Goal: Task Accomplishment & Management: Manage account settings

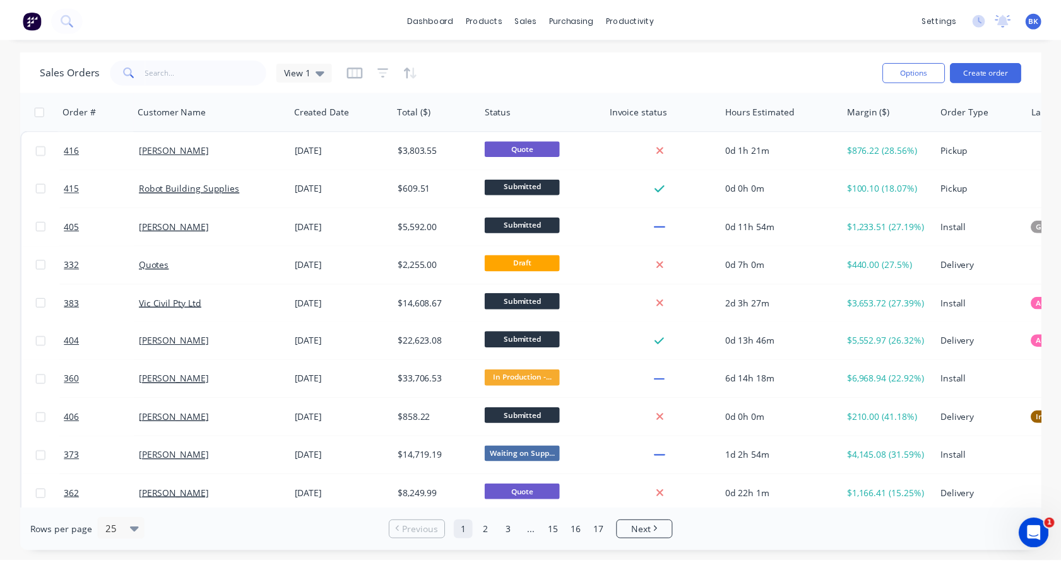
scroll to position [232, 0]
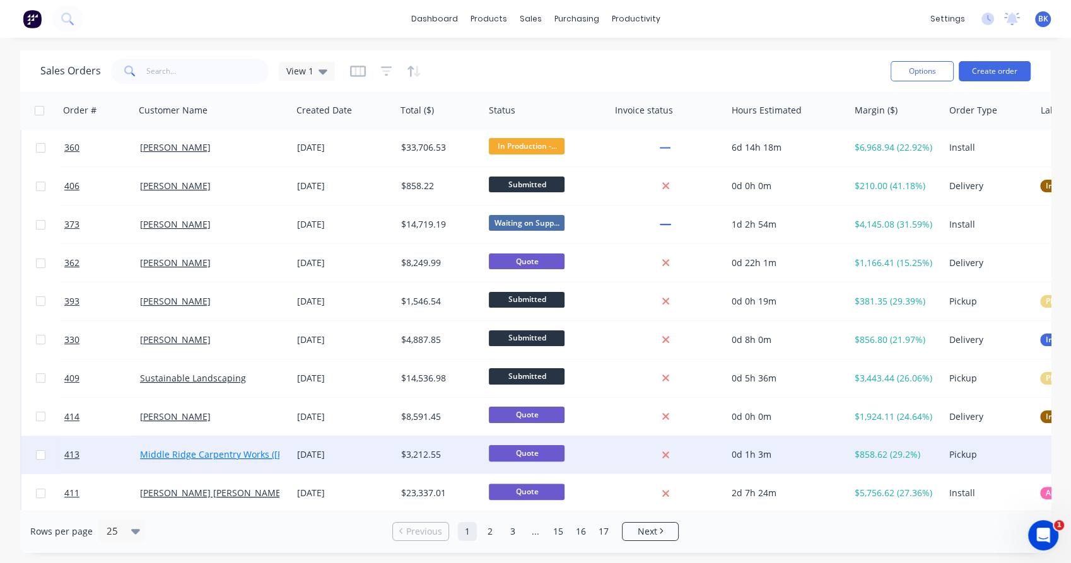
click at [232, 454] on link "Middle Ridge Carpentry Works ([PERSON_NAME])" at bounding box center [244, 455] width 208 height 12
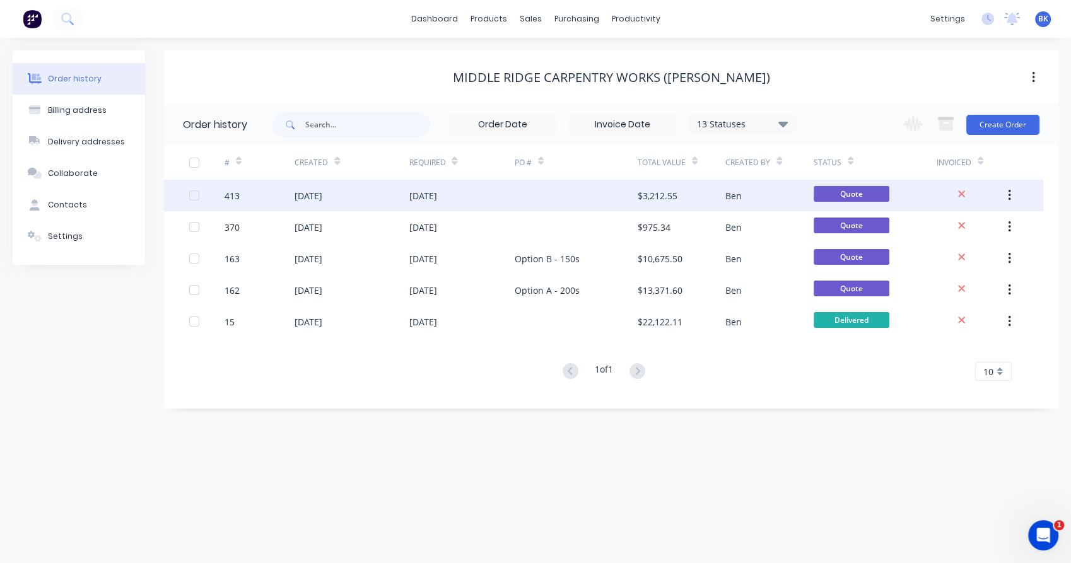
click at [362, 202] on div "[DATE]" at bounding box center [352, 196] width 114 height 32
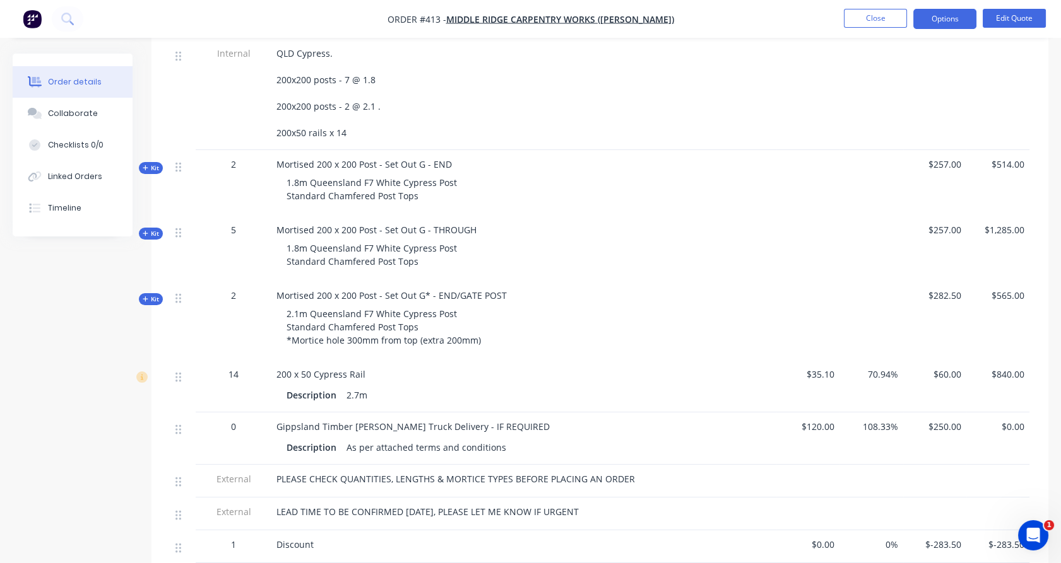
scroll to position [399, 0]
click at [1011, 13] on button "Edit Quote" at bounding box center [1013, 18] width 63 height 19
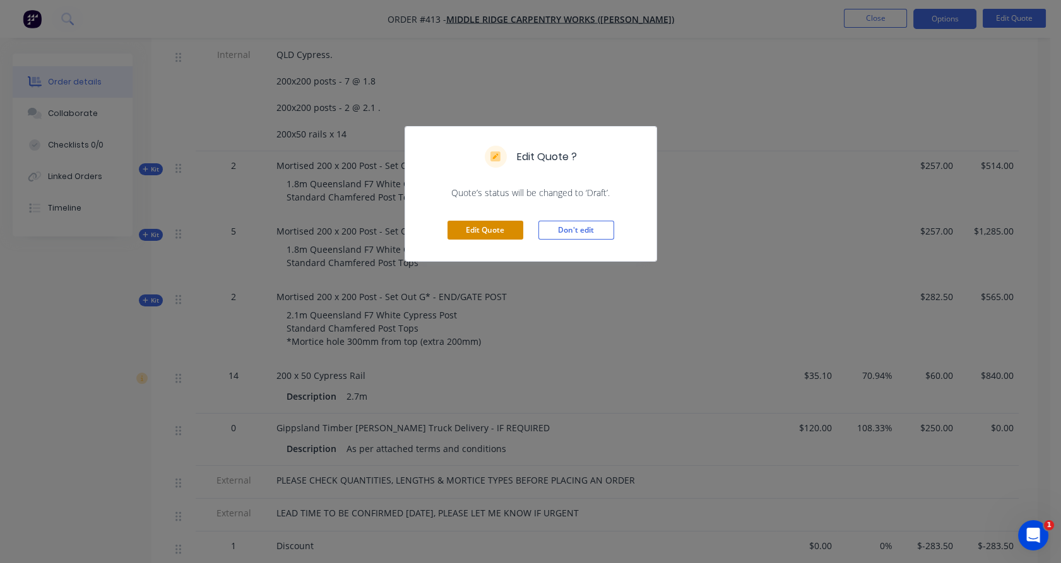
click at [509, 224] on button "Edit Quote" at bounding box center [485, 230] width 76 height 19
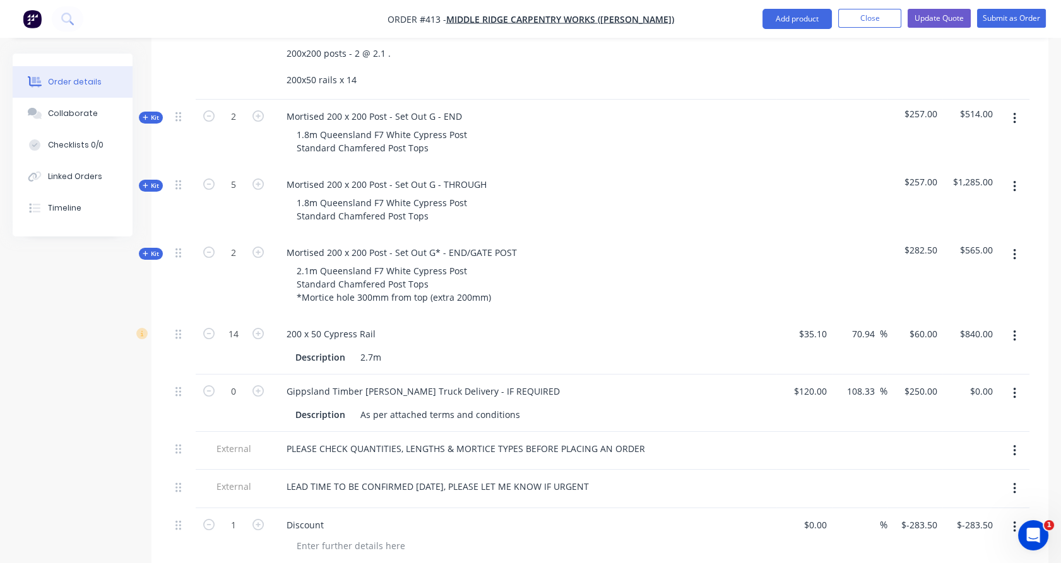
scroll to position [503, 0]
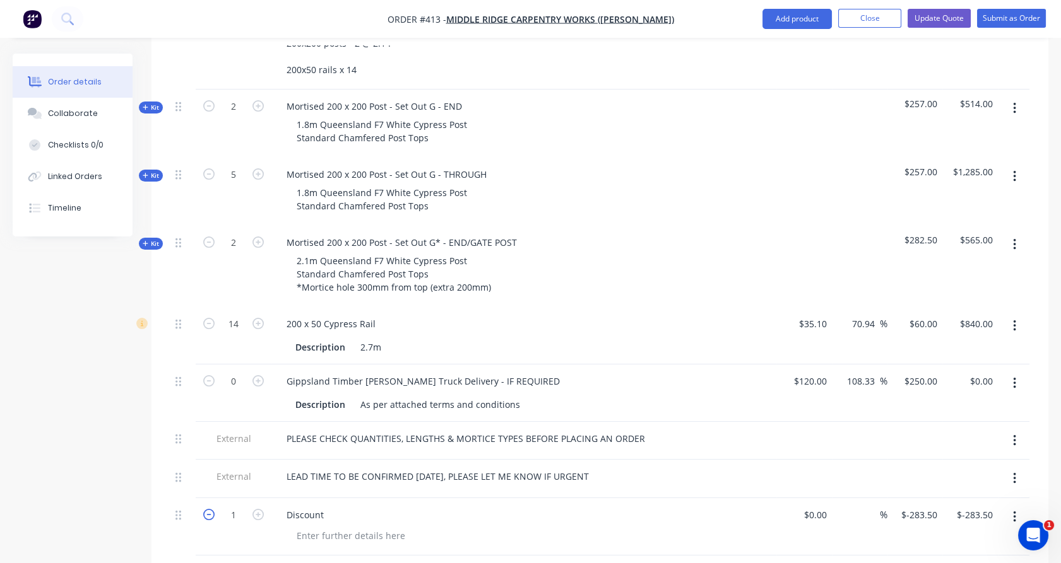
click at [207, 509] on icon "button" at bounding box center [208, 514] width 11 height 11
type input "0"
type input "$0.00"
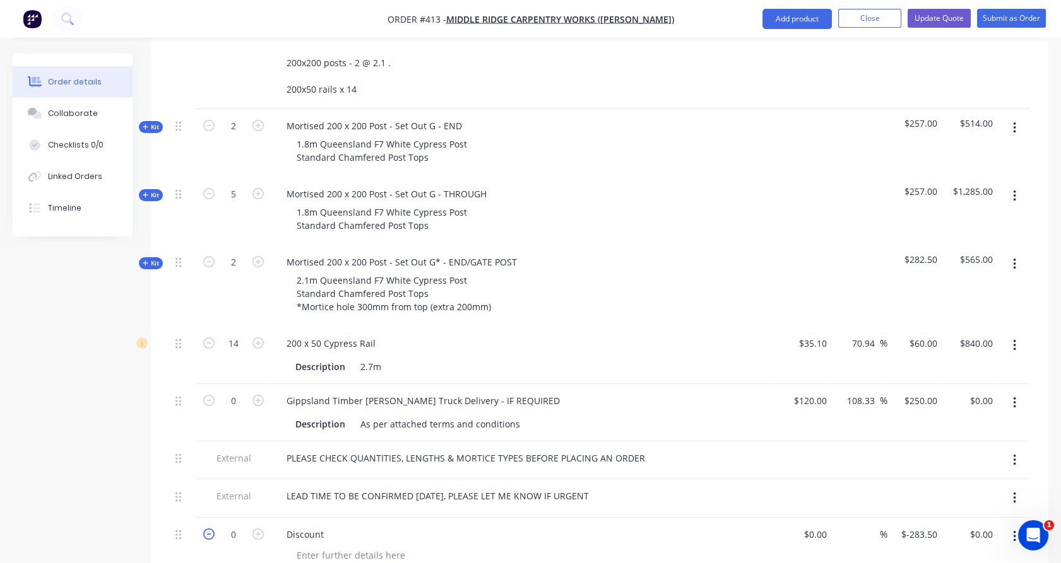
scroll to position [477, 0]
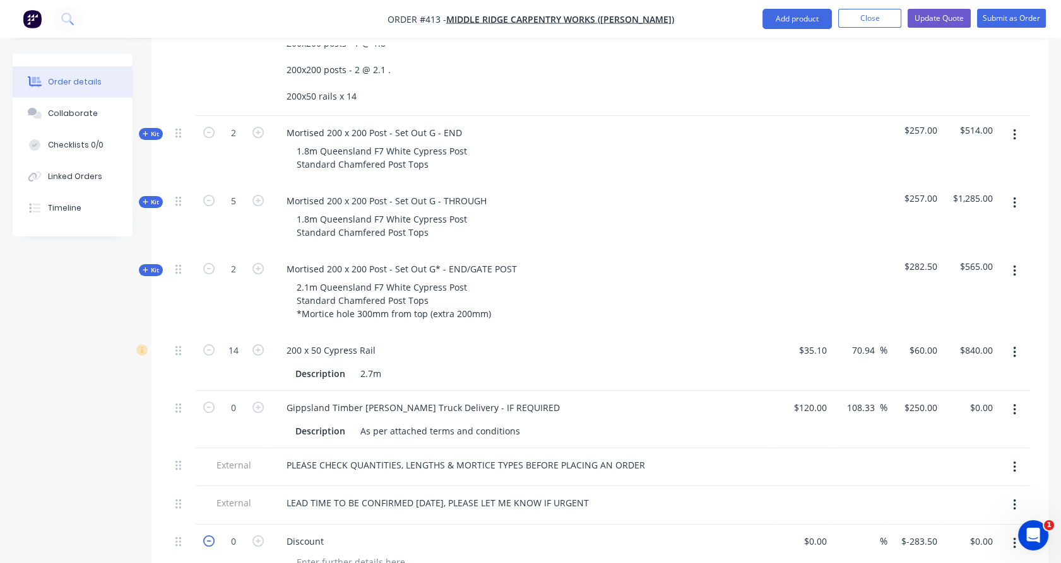
click at [207, 486] on div "External" at bounding box center [234, 505] width 76 height 38
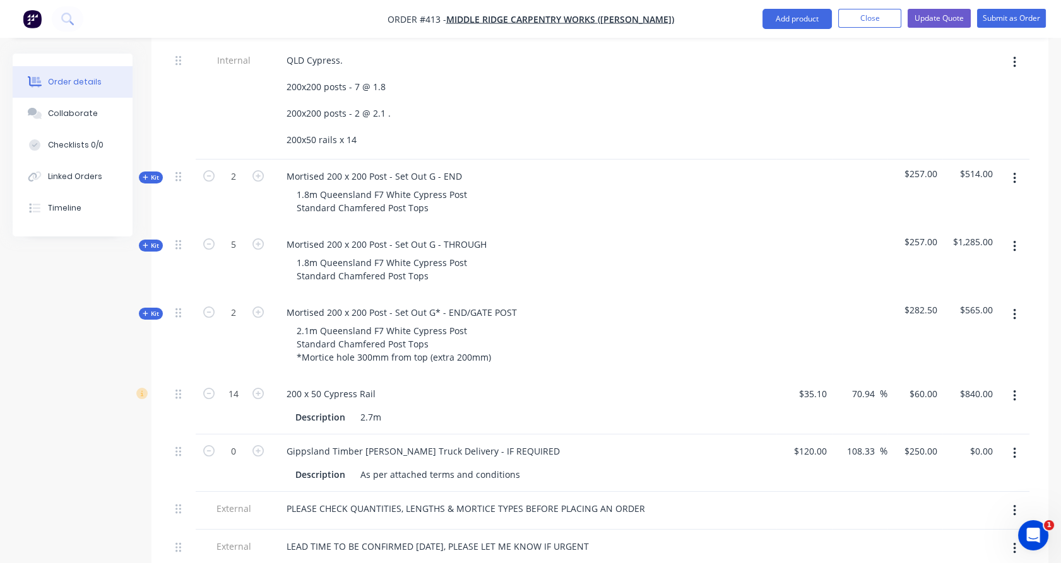
scroll to position [432, 0]
click at [150, 174] on span "Kit" at bounding box center [151, 178] width 16 height 9
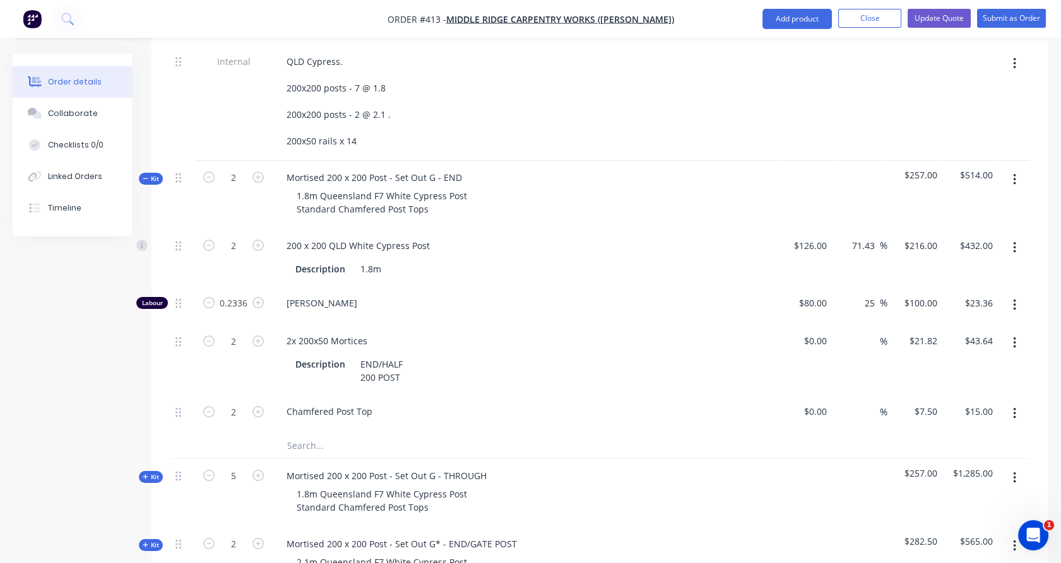
click at [150, 174] on span "Kit" at bounding box center [151, 178] width 16 height 9
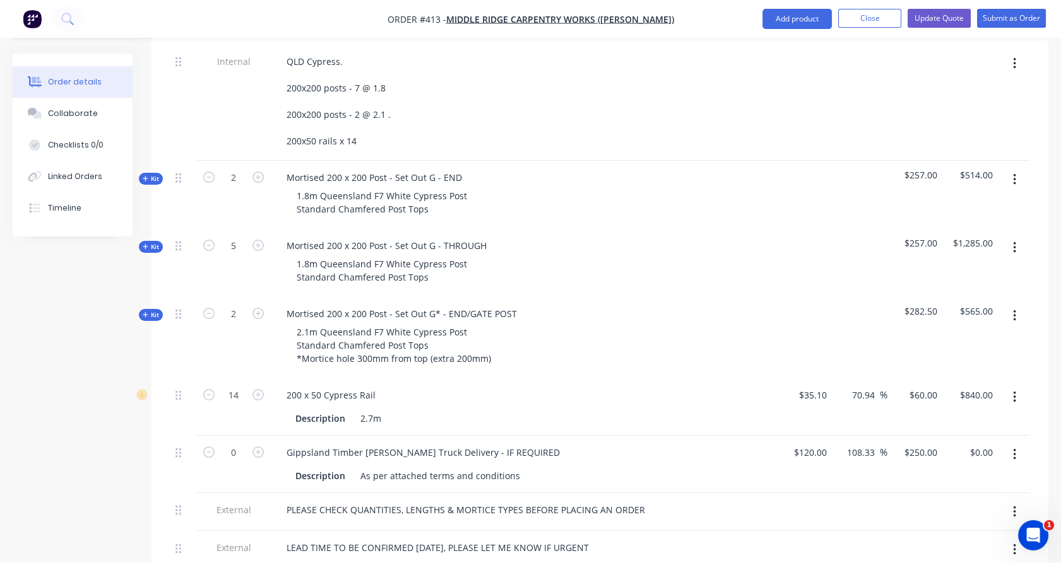
click at [155, 242] on span "Kit" at bounding box center [151, 246] width 16 height 9
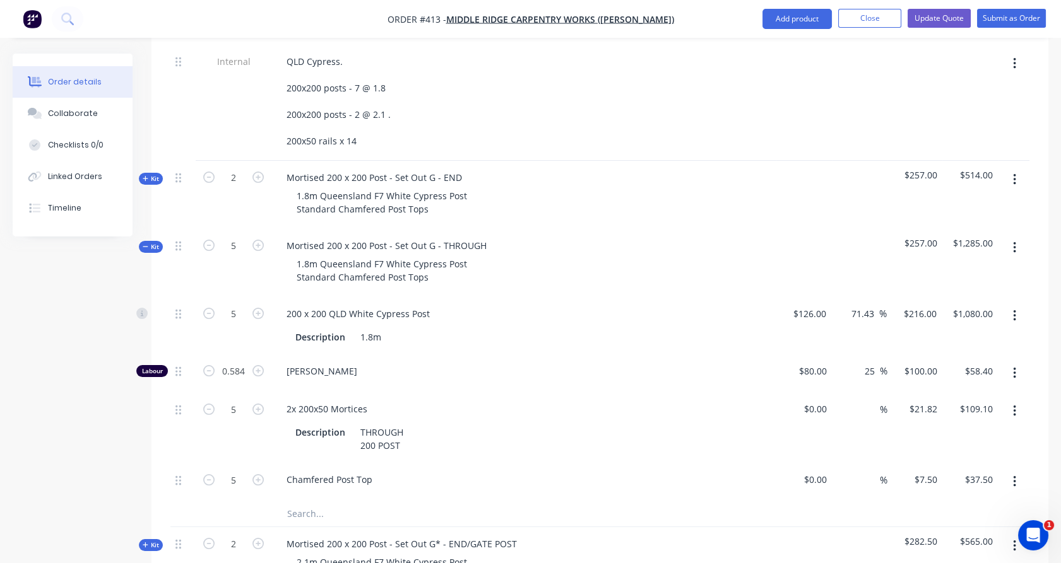
click at [151, 242] on span "Kit" at bounding box center [151, 246] width 16 height 9
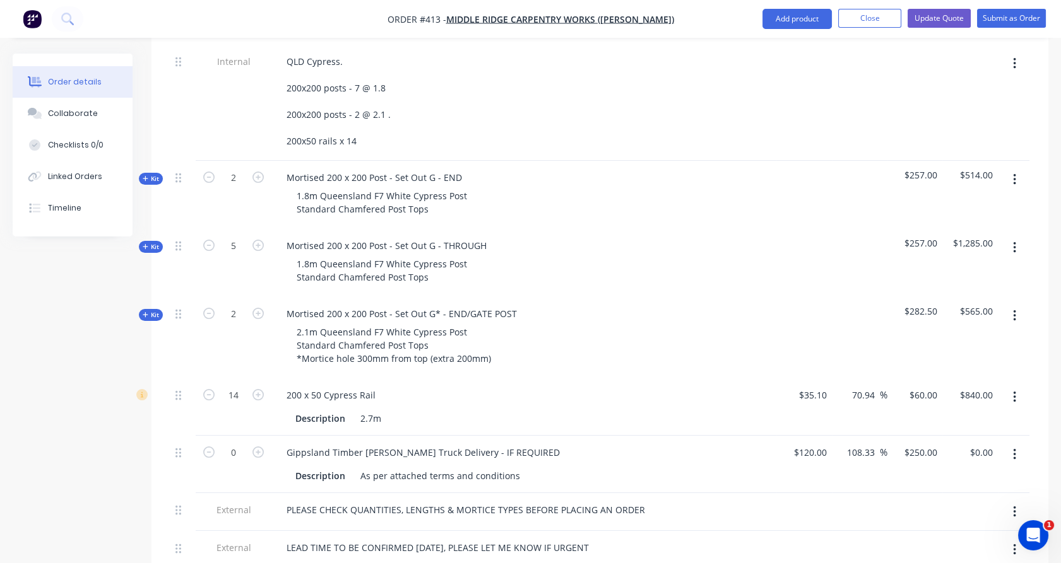
click at [149, 310] on span "Kit" at bounding box center [151, 314] width 16 height 9
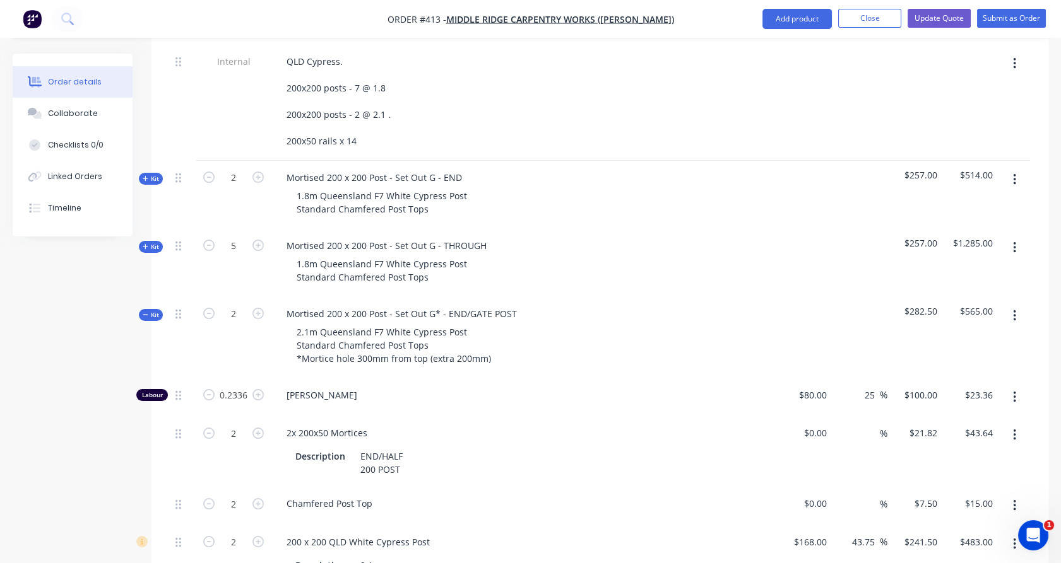
click at [149, 310] on span "Kit" at bounding box center [151, 314] width 16 height 9
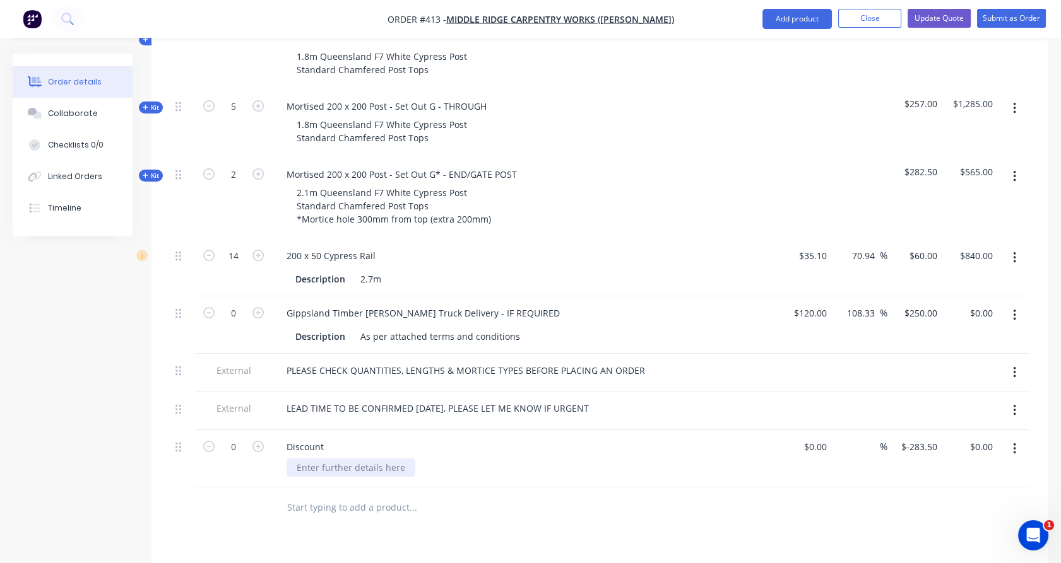
scroll to position [571, 0]
click at [306, 496] on input "text" at bounding box center [412, 508] width 252 height 25
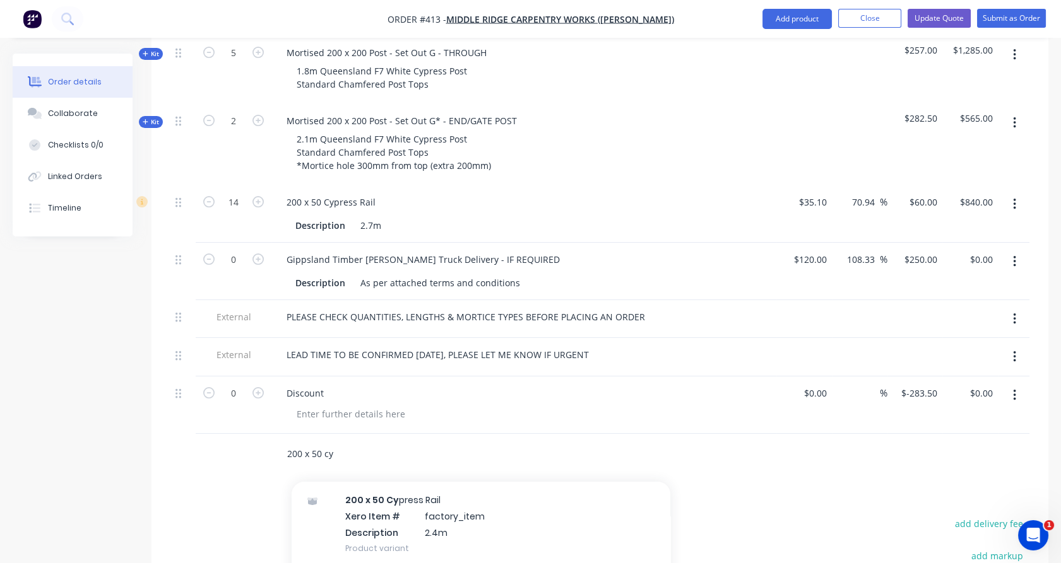
scroll to position [129, 0]
type input "200 x 50 cy"
click at [347, 479] on div "200 x 50 Cy press Rail Xero Item # factory_item Description 2.4m Product variant" at bounding box center [480, 521] width 379 height 85
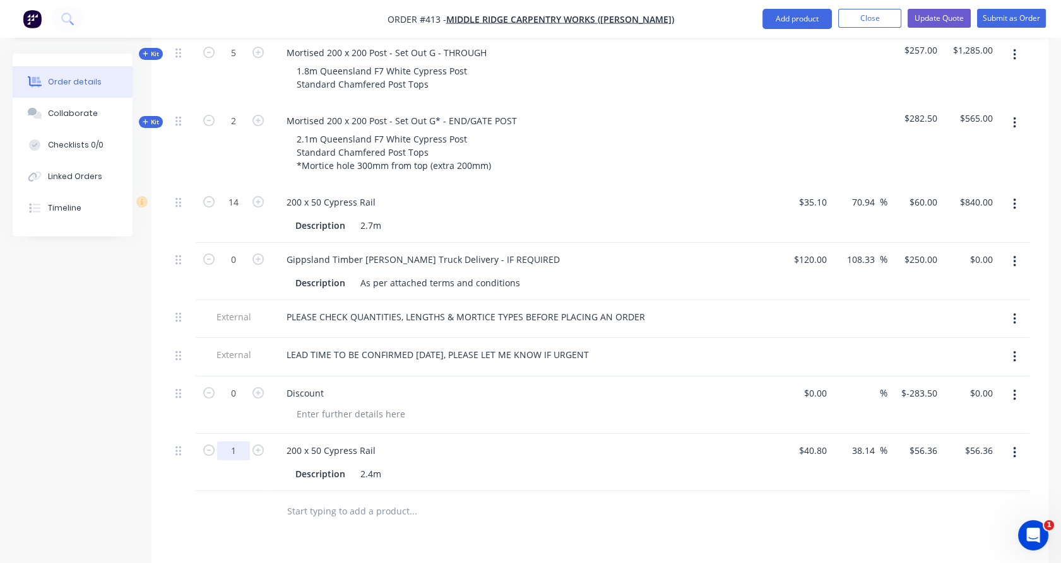
type input "14"
type input "$789.04"
click at [182, 434] on div at bounding box center [182, 462] width 25 height 57
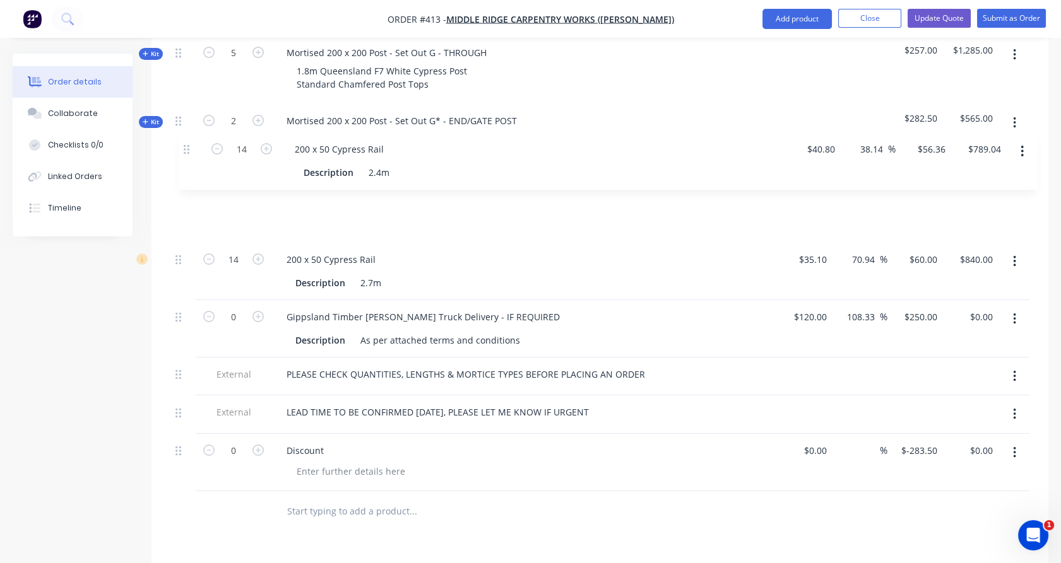
drag, startPoint x: 177, startPoint y: 397, endPoint x: 183, endPoint y: 141, distance: 255.6
click at [183, 141] on div "Internal QLD Cypress. 200x200 posts - 7 @ 1.8 200x200 posts - 2 @ 2.1 . 200x50 …" at bounding box center [599, 172] width 859 height 640
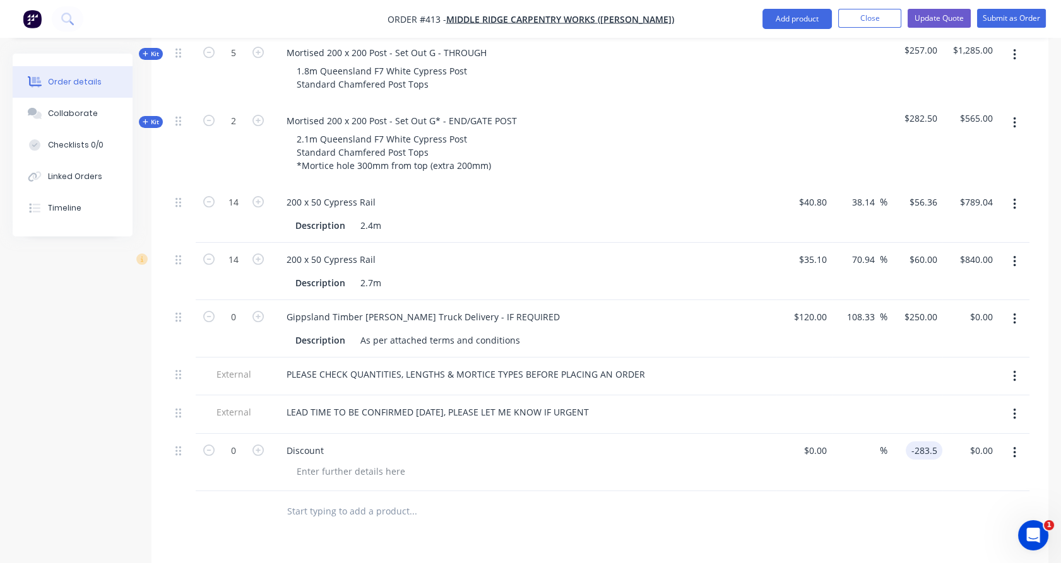
click at [927, 442] on input "-283.5" at bounding box center [926, 451] width 32 height 18
type input "$-278.40"
click at [927, 434] on div "$-278.40 -278.40" at bounding box center [915, 462] width 56 height 57
click at [1016, 250] on button "button" at bounding box center [1014, 261] width 30 height 23
click at [941, 362] on div "Delete" at bounding box center [969, 371] width 97 height 18
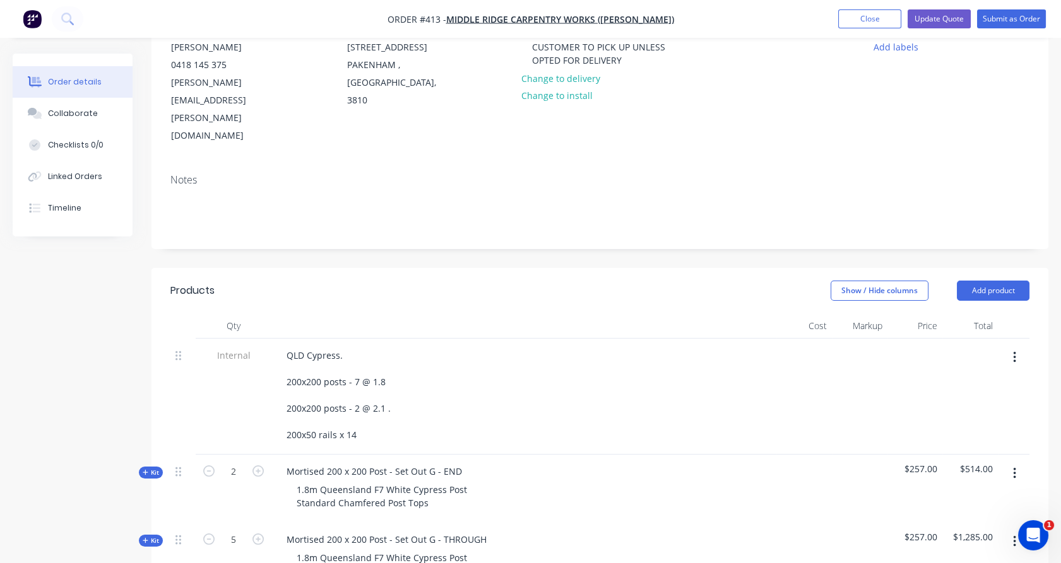
scroll to position [0, 0]
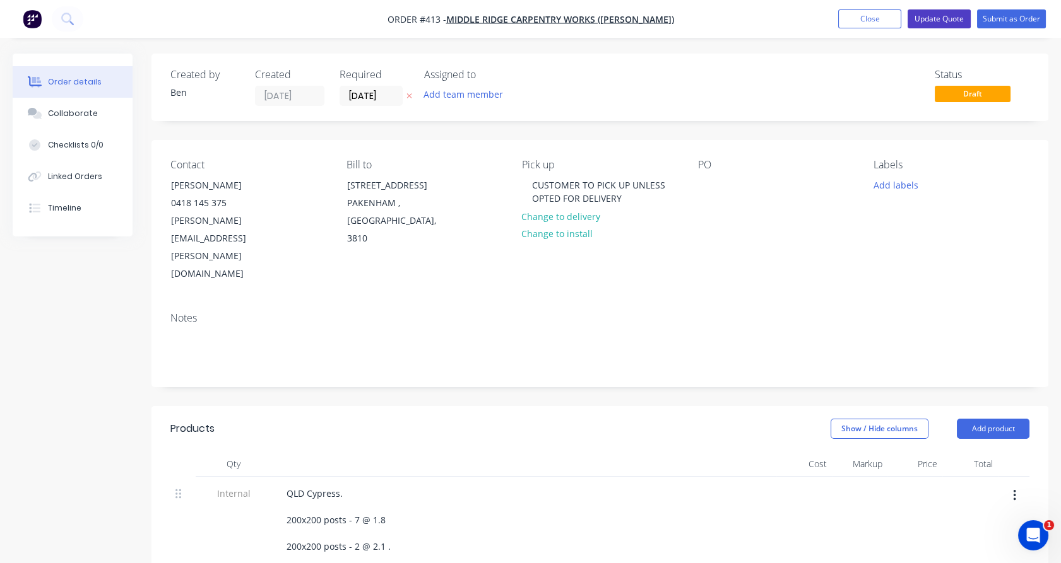
click at [941, 18] on button "Update Quote" at bounding box center [938, 18] width 63 height 19
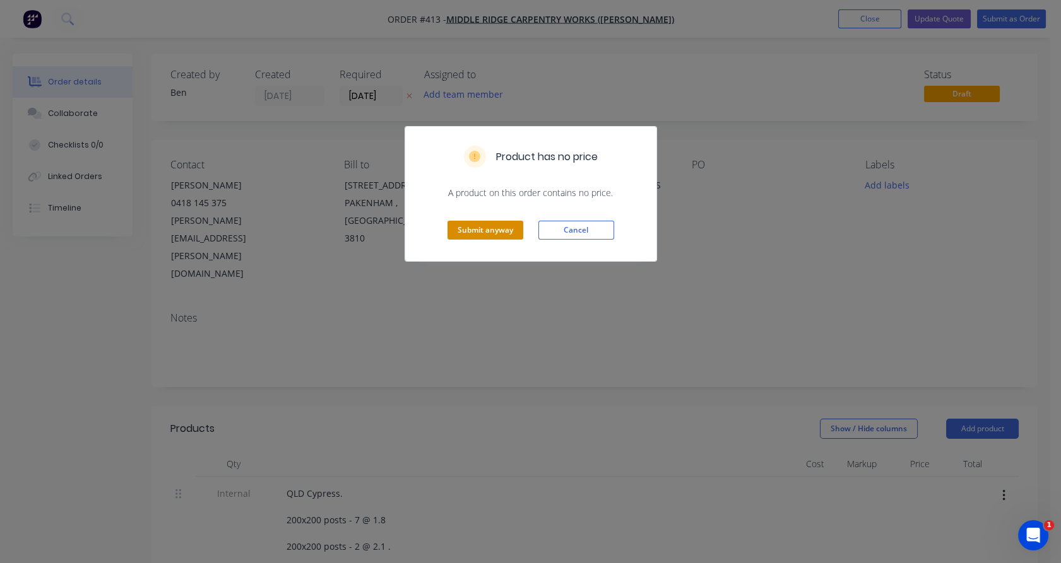
click at [495, 230] on button "Submit anyway" at bounding box center [485, 230] width 76 height 19
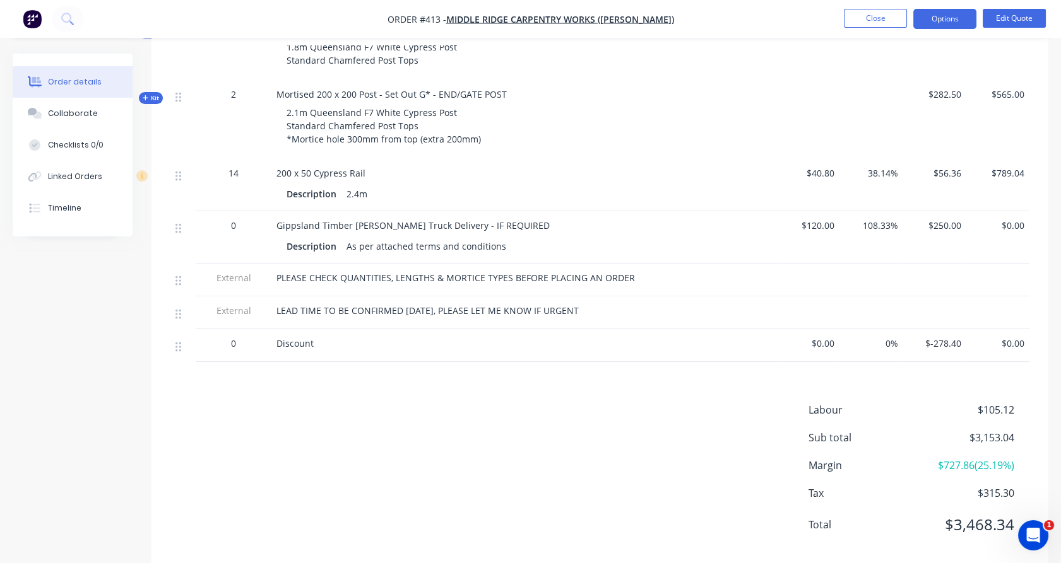
scroll to position [608, 0]
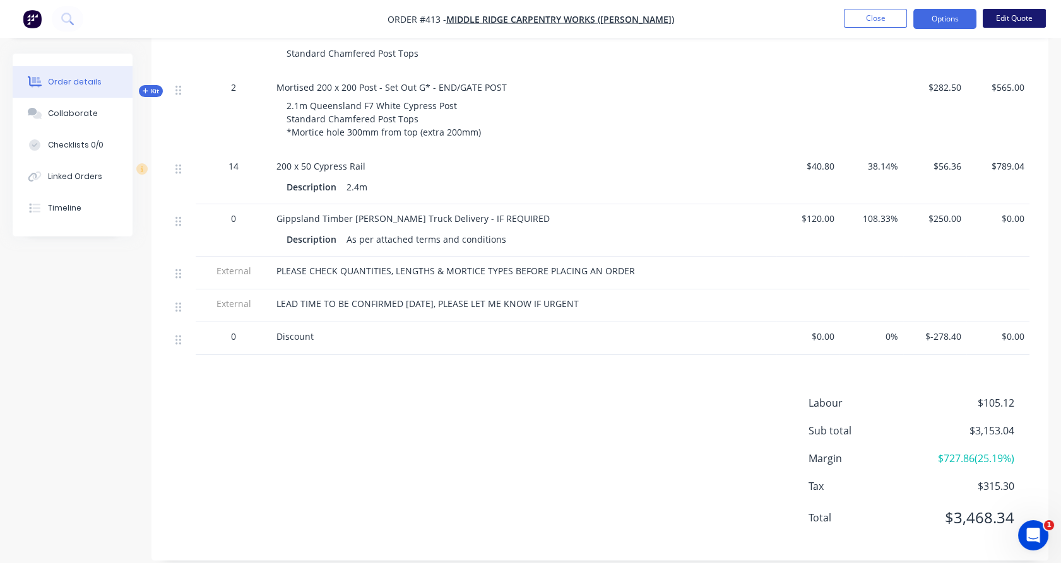
click at [1003, 20] on button "Edit Quote" at bounding box center [1013, 18] width 63 height 19
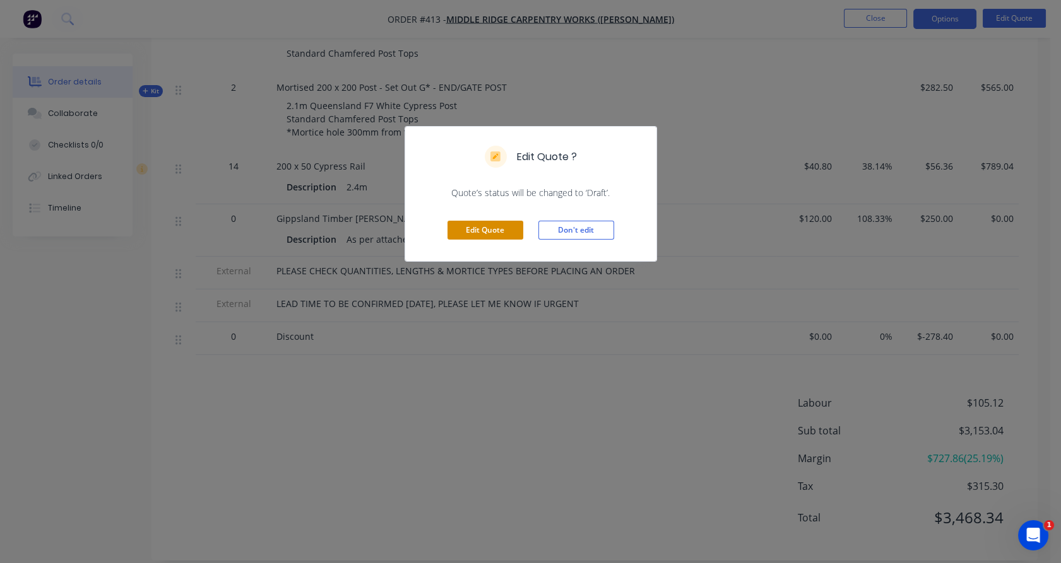
click at [485, 227] on button "Edit Quote" at bounding box center [485, 230] width 76 height 19
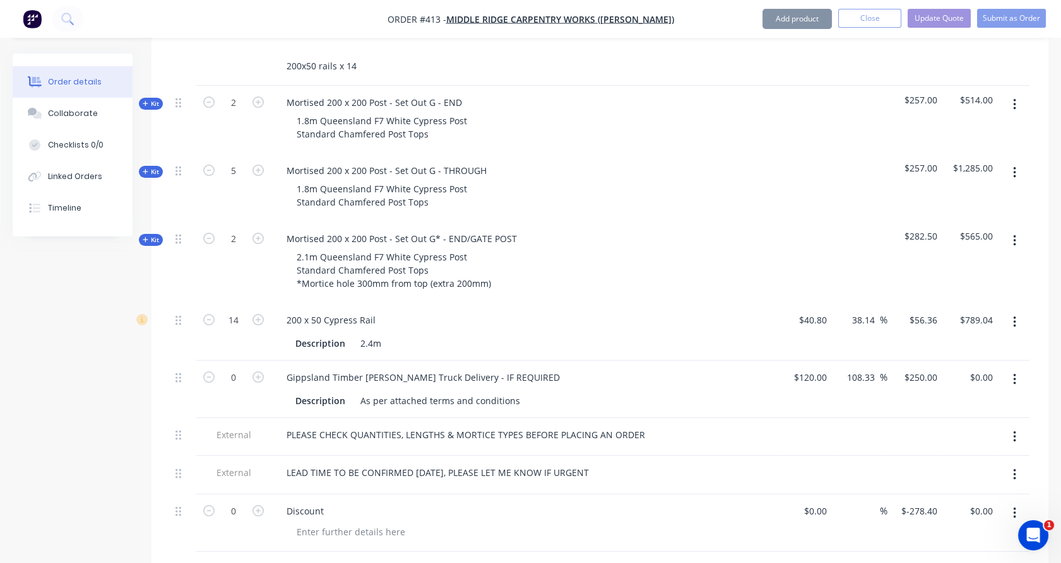
scroll to position [512, 0]
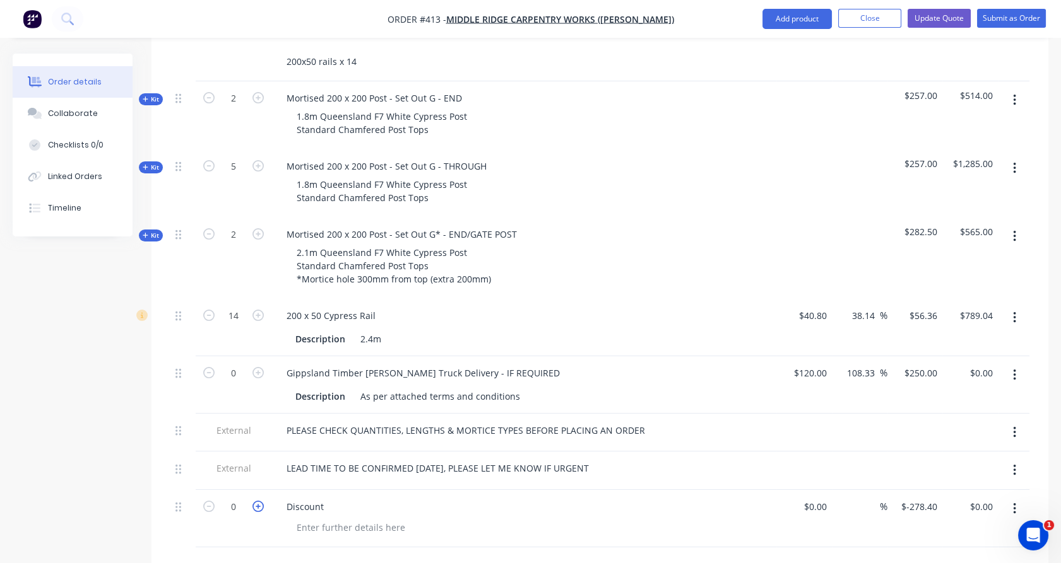
click at [257, 501] on icon "button" at bounding box center [257, 506] width 11 height 11
type input "1"
type input "$-278.40"
click at [936, 29] on nav "Order #413 - Middle Ridge Carpentry Works ([PERSON_NAME]) Add product Close Upd…" at bounding box center [530, 19] width 1061 height 38
click at [927, 21] on button "Update Quote" at bounding box center [938, 18] width 63 height 19
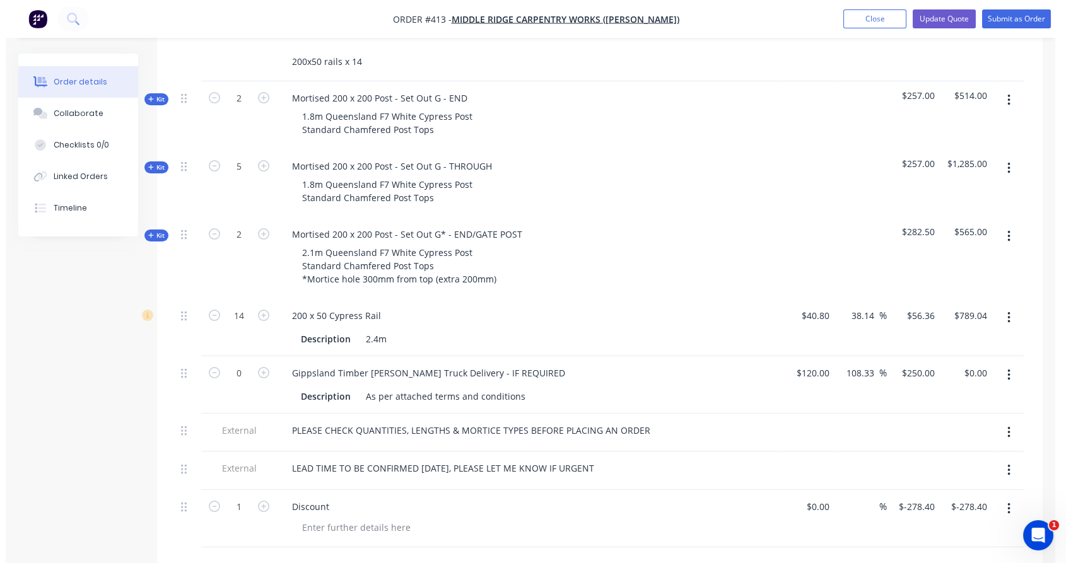
scroll to position [0, 0]
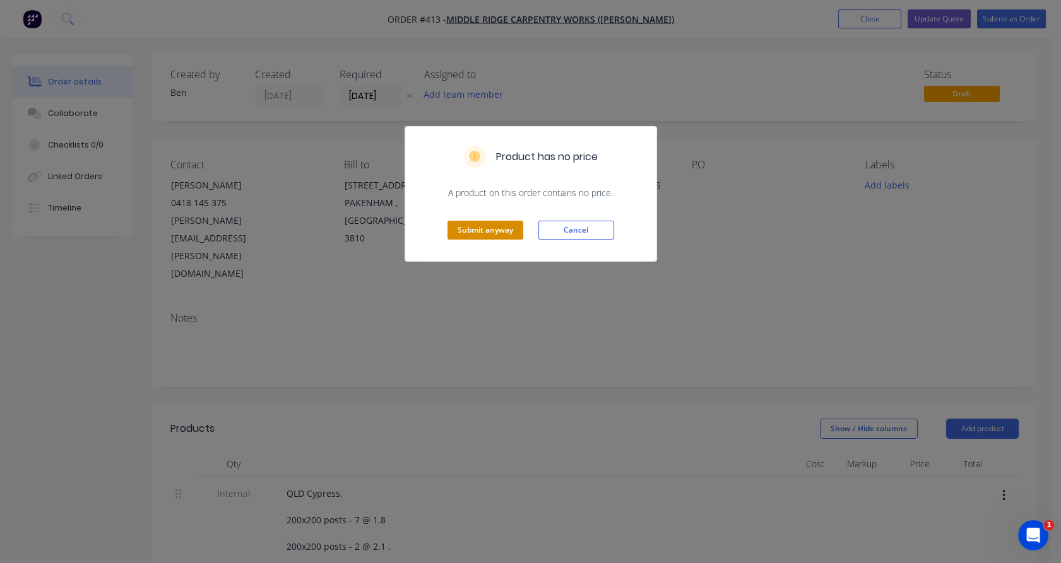
click at [476, 232] on button "Submit anyway" at bounding box center [485, 230] width 76 height 19
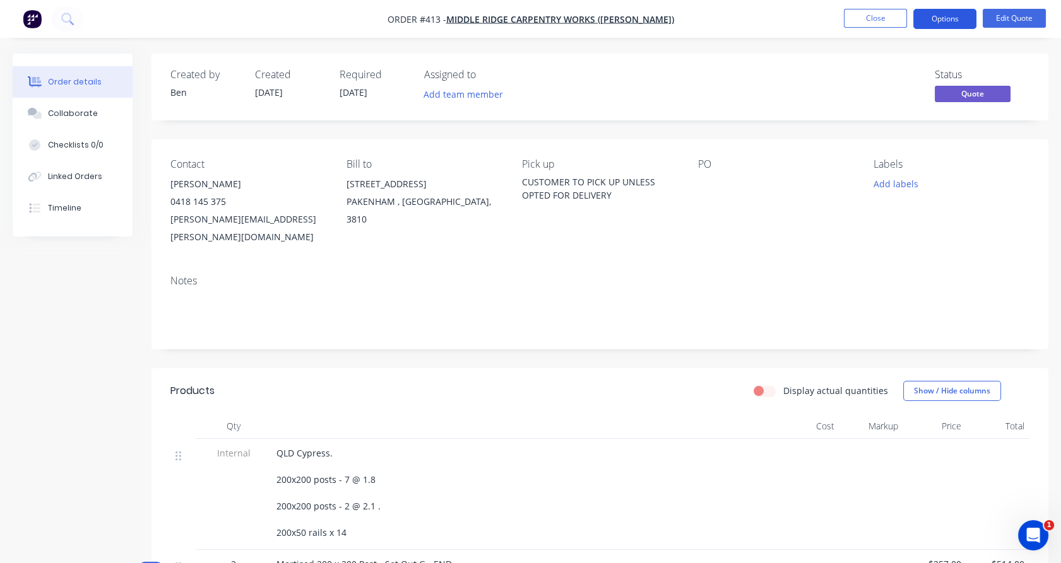
click at [940, 20] on button "Options" at bounding box center [944, 19] width 63 height 20
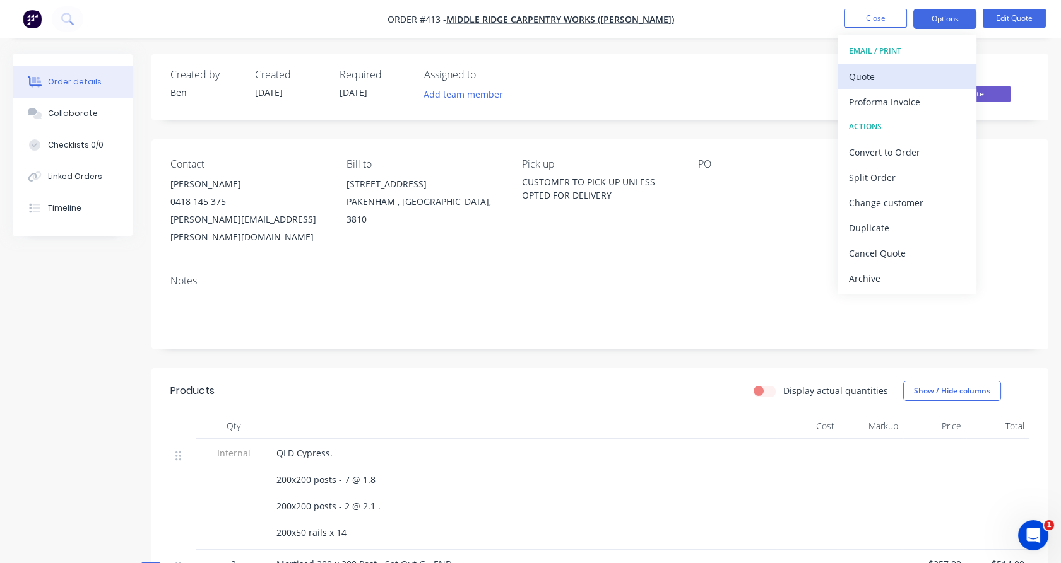
click at [863, 77] on div "Quote" at bounding box center [907, 77] width 116 height 18
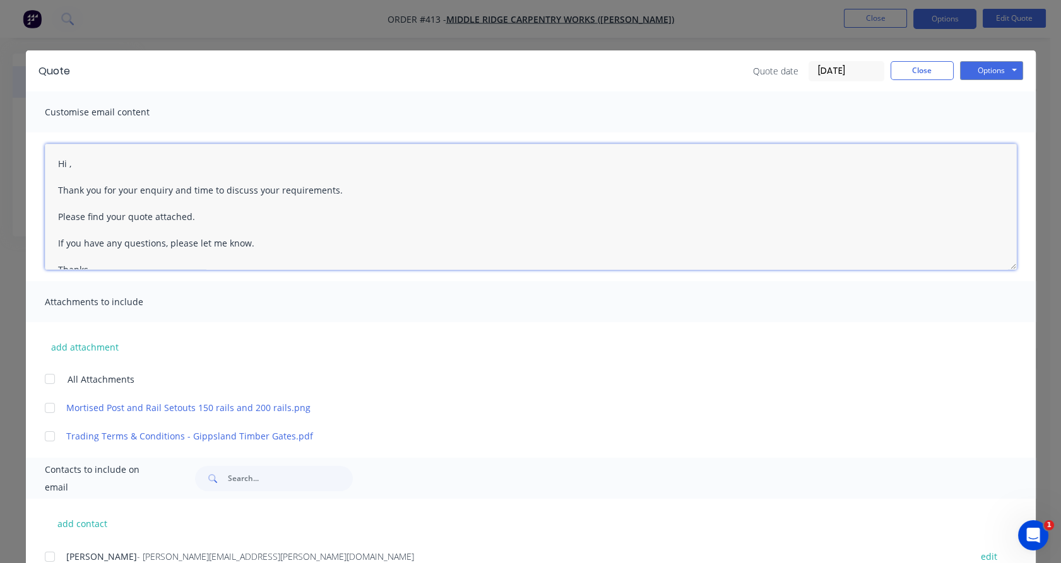
click at [61, 163] on textarea "Hi , Thank you for your enquiry and time to discuss your requirements. Please f…" at bounding box center [531, 207] width 972 height 126
click at [167, 187] on textarea "Hi [PERSON_NAME], Thank you for your enquiry and time to discuss your requireme…" at bounding box center [531, 207] width 972 height 126
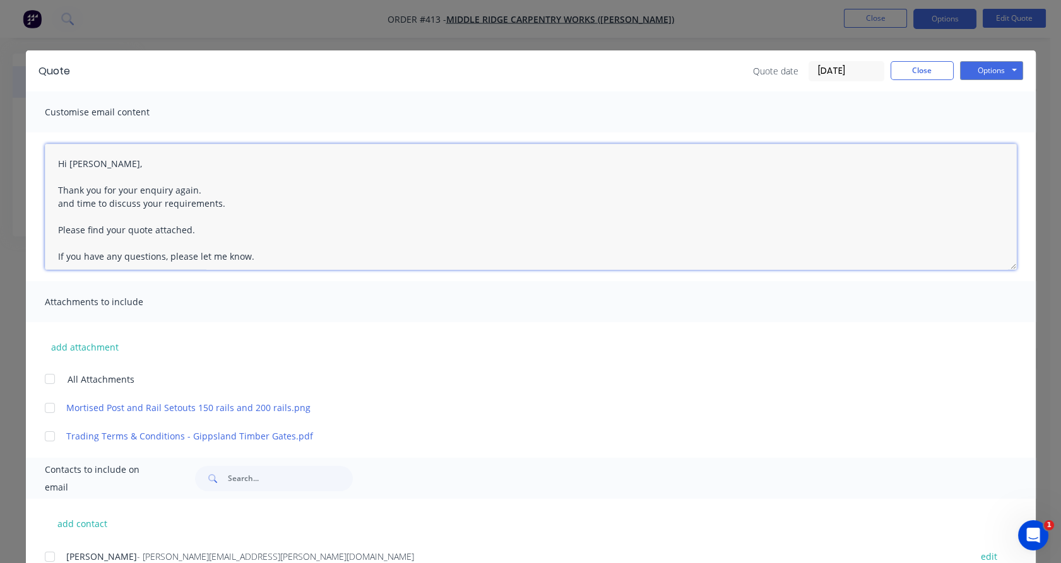
click at [136, 197] on textarea "Hi [PERSON_NAME], Thank you for your enquiry again. and time to discuss your re…" at bounding box center [531, 207] width 972 height 126
click at [42, 379] on div at bounding box center [49, 379] width 25 height 25
click at [45, 551] on div at bounding box center [49, 556] width 25 height 25
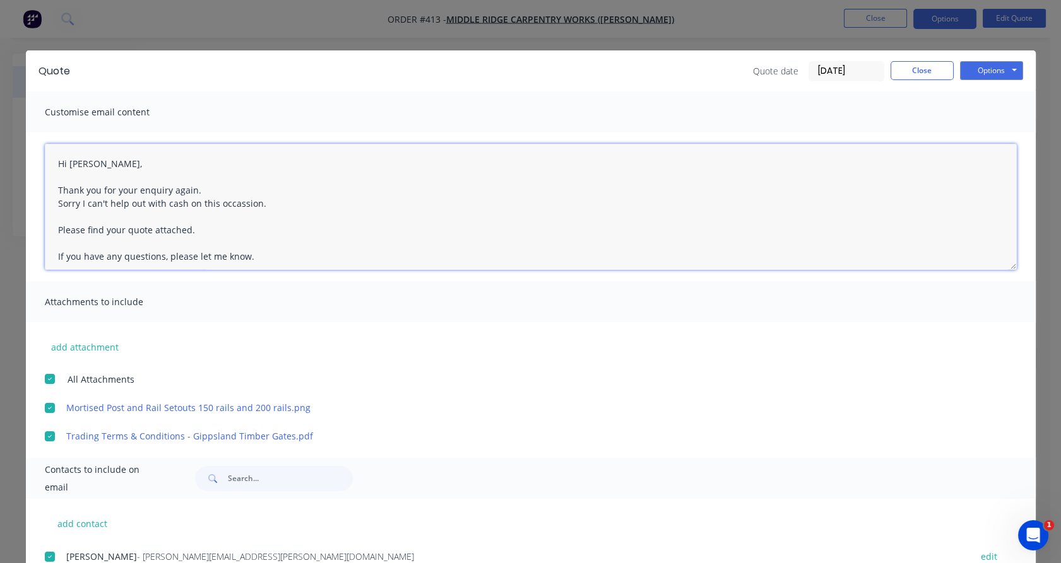
click at [242, 205] on textarea "Hi [PERSON_NAME], Thank you for your enquiry again. Sorry I can't help out with…" at bounding box center [531, 207] width 972 height 126
click at [228, 205] on textarea "Hi [PERSON_NAME], Thank you for your enquiry again. Sorry I can't help out with…" at bounding box center [531, 207] width 972 height 126
click at [226, 204] on textarea "Hi [PERSON_NAME], Thank you for your enquiry again. Sorry I can't help out with…" at bounding box center [531, 207] width 972 height 126
click at [225, 228] on textarea "Hi [PERSON_NAME], Thank you for your enquiry again. Sorry I can't help out with…" at bounding box center [531, 207] width 972 height 126
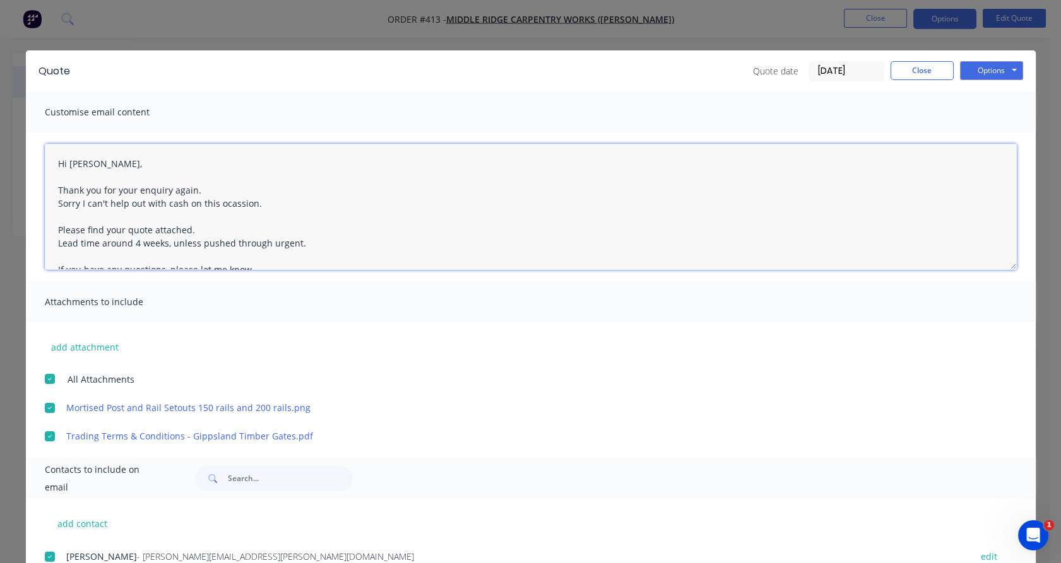
click at [133, 240] on textarea "Hi [PERSON_NAME], Thank you for your enquiry again. Sorry I can't help out with…" at bounding box center [531, 207] width 972 height 126
click at [268, 240] on textarea "Hi [PERSON_NAME], Thank you for your enquiry again. Sorry I can't help out with…" at bounding box center [531, 207] width 972 height 126
type textarea "Hi [PERSON_NAME], Thank you for your enquiry again. Sorry I can't help out with…"
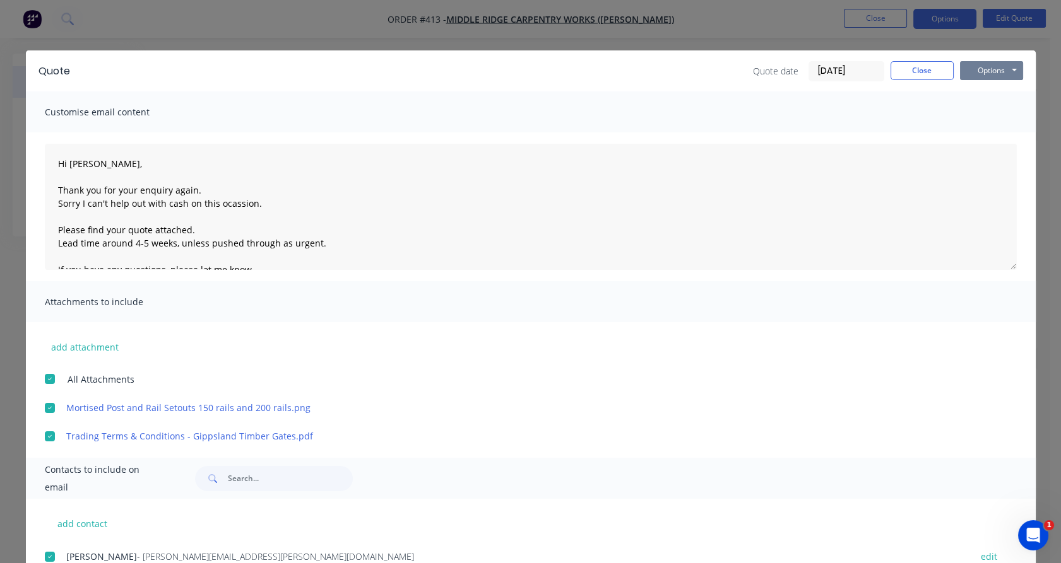
click at [980, 68] on button "Options" at bounding box center [991, 70] width 63 height 19
click at [979, 136] on button "Email" at bounding box center [1000, 134] width 81 height 21
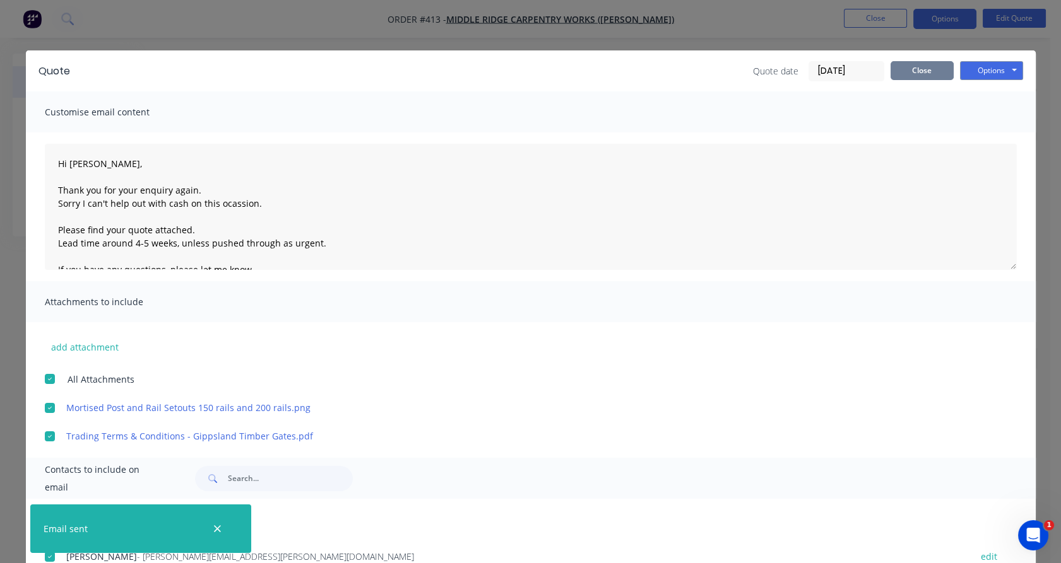
click at [929, 71] on button "Close" at bounding box center [921, 70] width 63 height 19
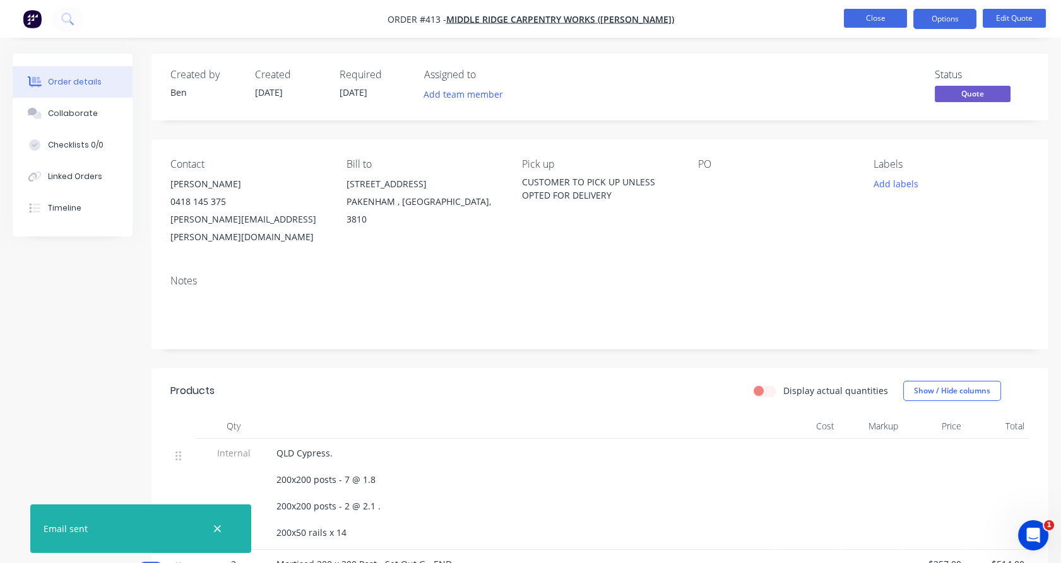
click at [883, 18] on button "Close" at bounding box center [875, 18] width 63 height 19
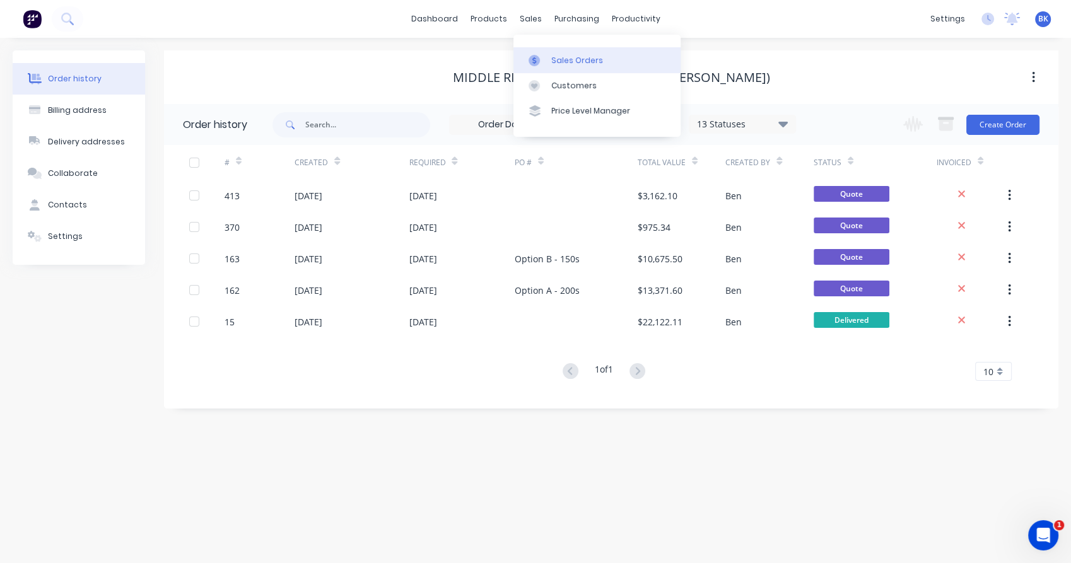
click at [556, 61] on div "Sales Orders" at bounding box center [577, 60] width 52 height 11
